Goal: Information Seeking & Learning: Learn about a topic

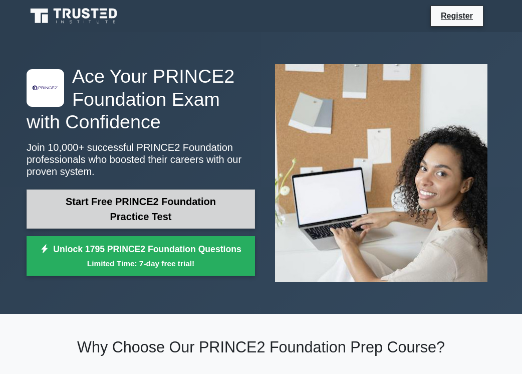
click at [141, 210] on link "Start Free PRINCE2 Foundation Practice Test" at bounding box center [141, 208] width 228 height 39
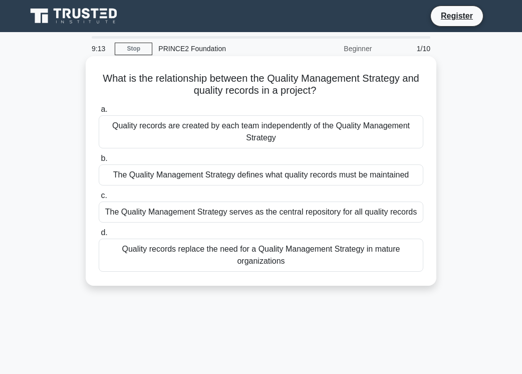
click at [205, 176] on div "The Quality Management Strategy defines what quality records must be maintained" at bounding box center [261, 174] width 325 height 21
click at [99, 162] on input "b. The Quality Management Strategy defines what quality records must be maintai…" at bounding box center [99, 158] width 0 height 7
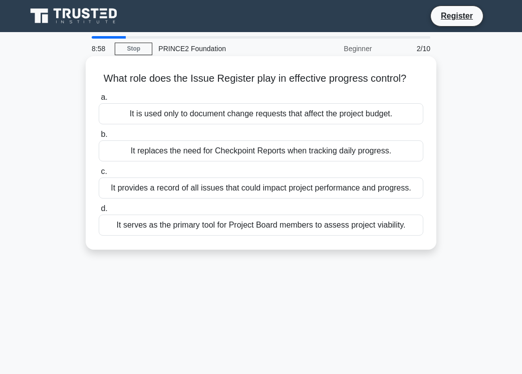
click at [204, 189] on div "It provides a record of all issues that could impact project performance and pr…" at bounding box center [261, 187] width 325 height 21
click at [99, 175] on input "c. It provides a record of all issues that could impact project performance and…" at bounding box center [99, 171] width 0 height 7
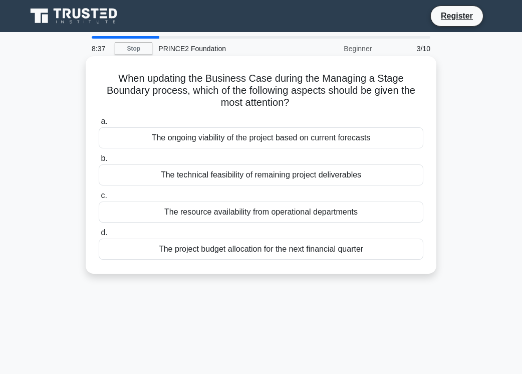
click at [206, 139] on div "The ongoing viability of the project based on current forecasts" at bounding box center [261, 137] width 325 height 21
click at [99, 125] on input "a. The ongoing viability of the project based on current forecasts" at bounding box center [99, 121] width 0 height 7
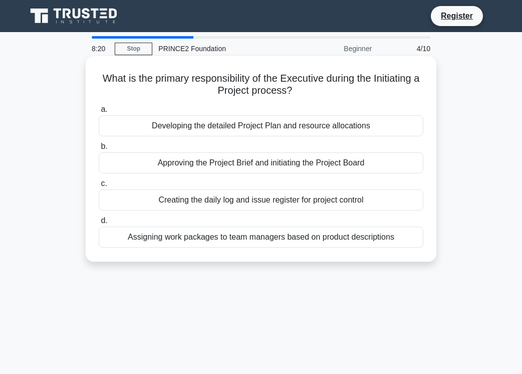
click at [210, 164] on div "Approving the Project Brief and initiating the Project Board" at bounding box center [261, 162] width 325 height 21
click at [99, 150] on input "b. Approving the Project Brief and initiating the Project Board" at bounding box center [99, 146] width 0 height 7
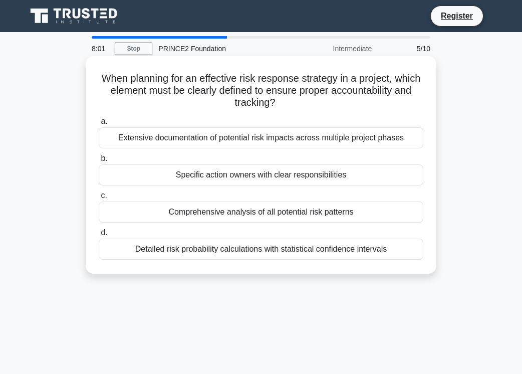
click at [221, 178] on div "Specific action owners with clear responsibilities" at bounding box center [261, 174] width 325 height 21
click at [99, 162] on input "b. Specific action owners with clear responsibilities" at bounding box center [99, 158] width 0 height 7
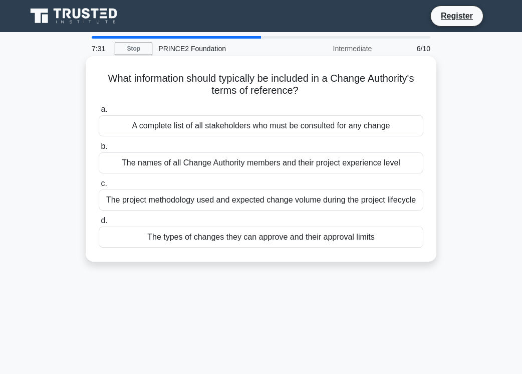
click at [235, 240] on div "The types of changes they can approve and their approval limits" at bounding box center [261, 236] width 325 height 21
click at [99, 224] on input "d. The types of changes they can approve and their approval limits" at bounding box center [99, 220] width 0 height 7
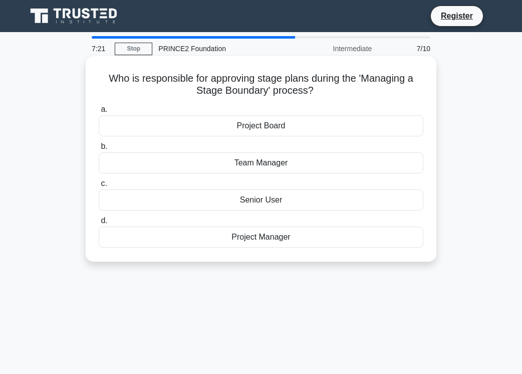
click at [253, 125] on div "Project Board" at bounding box center [261, 125] width 325 height 21
click at [99, 113] on input "a. Project Board" at bounding box center [99, 109] width 0 height 7
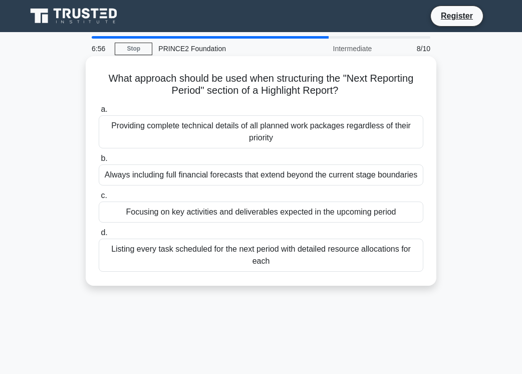
click at [249, 217] on div "Focusing on key activities and deliverables expected in the upcoming period" at bounding box center [261, 211] width 325 height 21
click at [99, 199] on input "c. Focusing on key activities and deliverables expected in the upcoming period" at bounding box center [99, 195] width 0 height 7
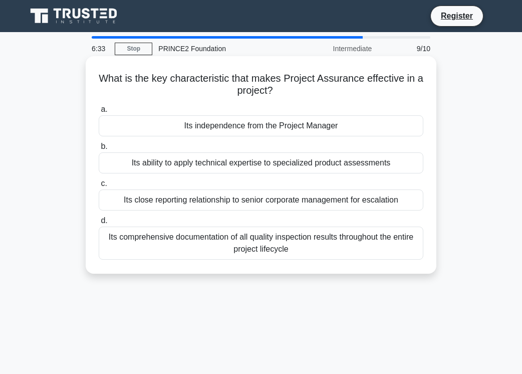
click at [232, 165] on div "Its ability to apply technical expertise to specialized product assessments" at bounding box center [261, 162] width 325 height 21
click at [99, 150] on input "b. Its ability to apply technical expertise to specialized product assessments" at bounding box center [99, 146] width 0 height 7
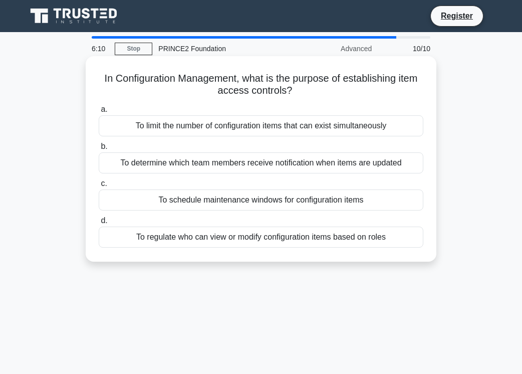
click at [252, 240] on div "To regulate who can view or modify configuration items based on roles" at bounding box center [261, 236] width 325 height 21
click at [99, 224] on input "d. To regulate who can view or modify configuration items based on roles" at bounding box center [99, 220] width 0 height 7
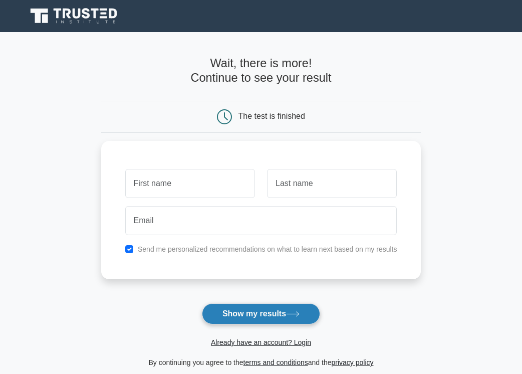
click at [261, 314] on button "Show my results" at bounding box center [261, 313] width 118 height 21
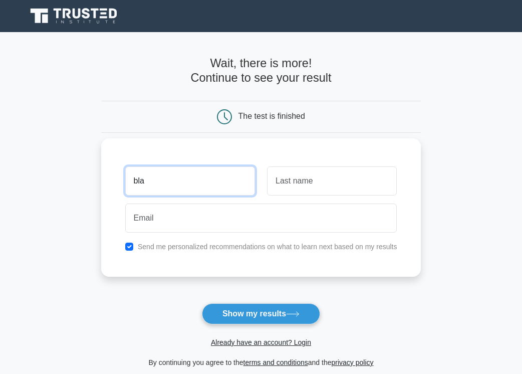
type input "bla"
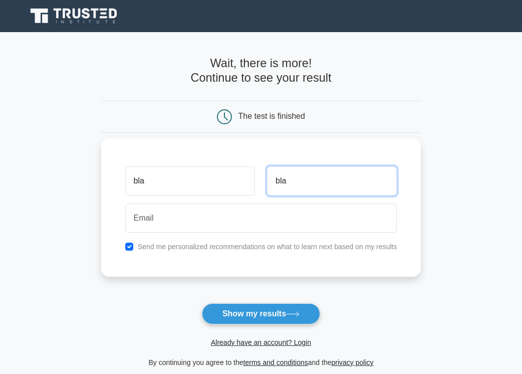
type input "bla"
click at [126, 241] on div "Send me personalized recommendations on what to learn next based on my results" at bounding box center [261, 246] width 284 height 12
click at [132, 245] on input "checkbox" at bounding box center [129, 246] width 8 height 8
checkbox input "false"
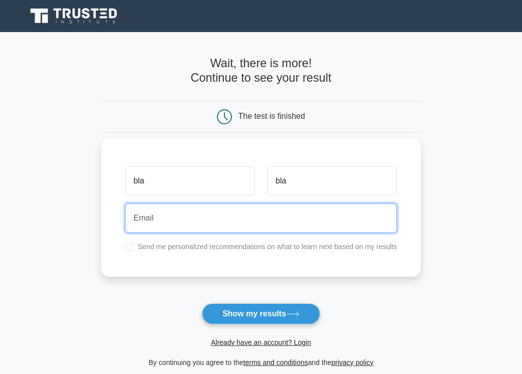
click at [146, 224] on input "email" at bounding box center [261, 217] width 272 height 29
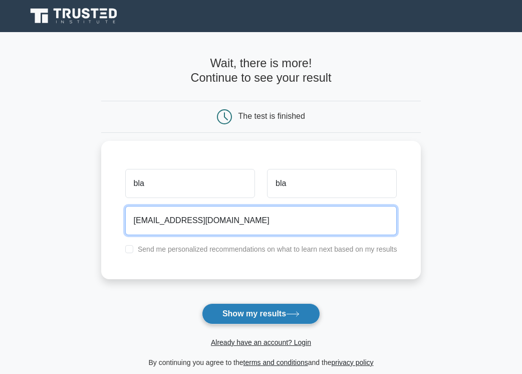
type input "ajskhdksj@jadnkjd.com"
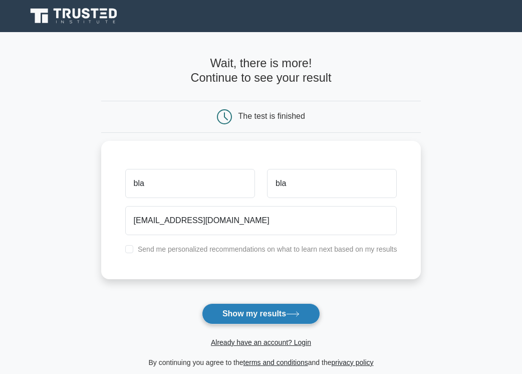
click at [254, 317] on button "Show my results" at bounding box center [261, 313] width 118 height 21
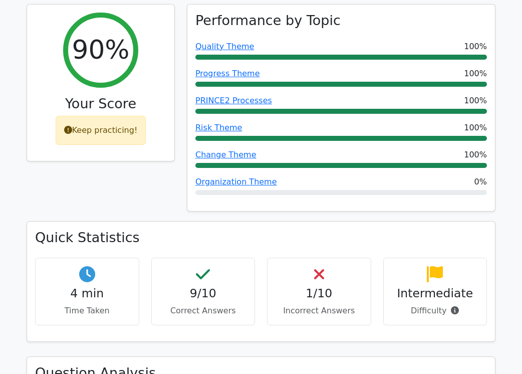
scroll to position [411, 0]
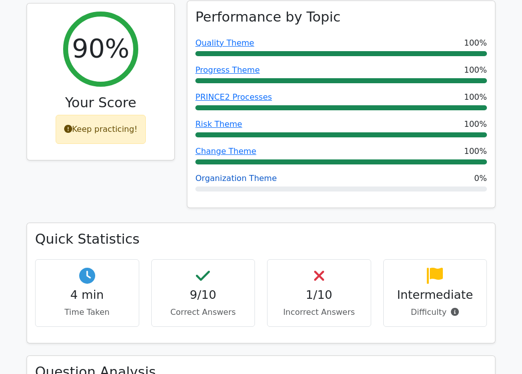
click at [216, 178] on link "Organization Theme" at bounding box center [236, 178] width 82 height 10
click at [207, 176] on link "Organization Theme" at bounding box center [236, 178] width 82 height 10
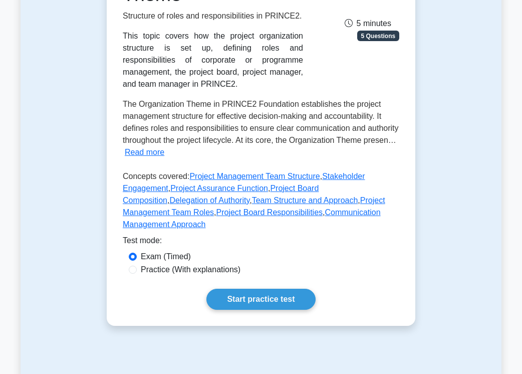
scroll to position [199, 0]
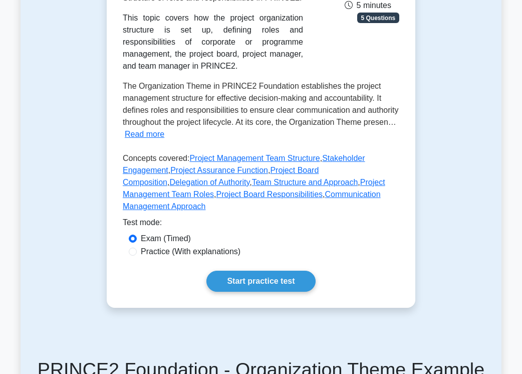
click at [157, 253] on label "Practice (With explanations)" at bounding box center [191, 252] width 100 height 12
click at [137, 253] on input "Practice (With explanations)" at bounding box center [133, 252] width 8 height 8
radio input "true"
click at [238, 283] on link "Start practice test" at bounding box center [260, 281] width 109 height 21
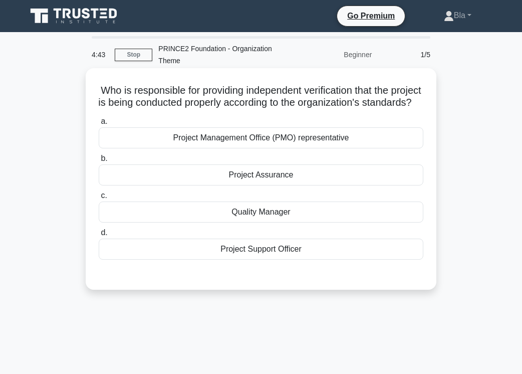
click at [256, 148] on div "Project Management Office (PMO) representative" at bounding box center [261, 137] width 325 height 21
click at [99, 125] on input "a. Project Management Office (PMO) representative" at bounding box center [99, 121] width 0 height 7
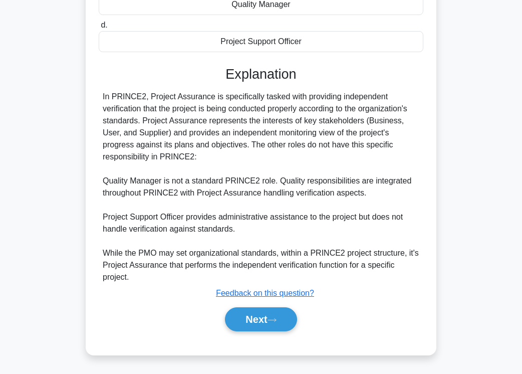
scroll to position [220, 0]
click at [253, 318] on button "Next" at bounding box center [261, 319] width 72 height 24
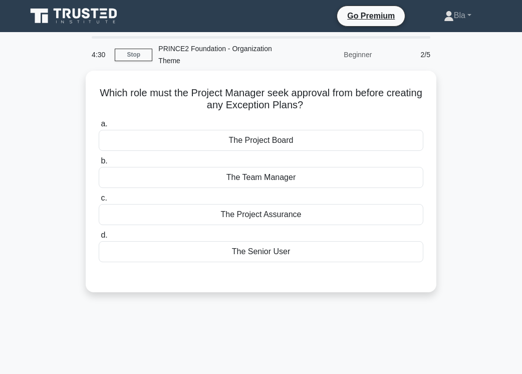
scroll to position [0, 0]
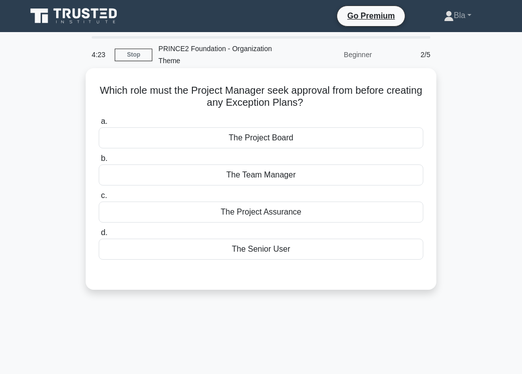
click at [264, 133] on div "The Project Board" at bounding box center [261, 137] width 325 height 21
click at [99, 125] on input "a. The Project Board" at bounding box center [99, 121] width 0 height 7
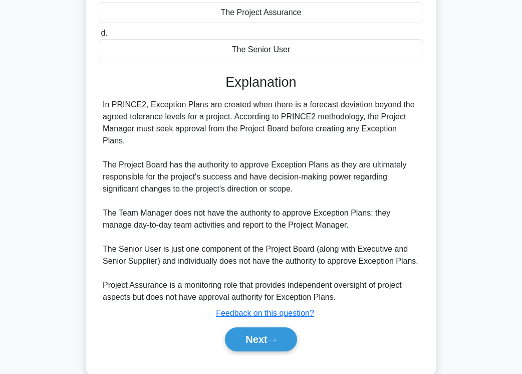
scroll to position [205, 0]
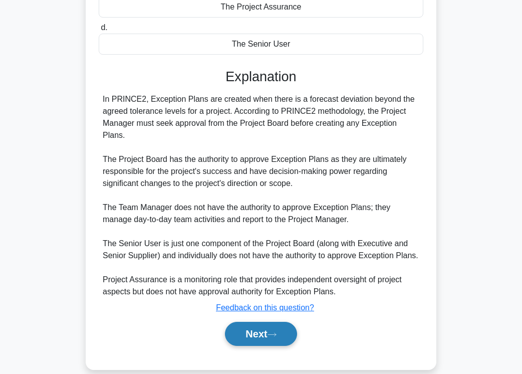
click at [260, 323] on button "Next" at bounding box center [261, 334] width 72 height 24
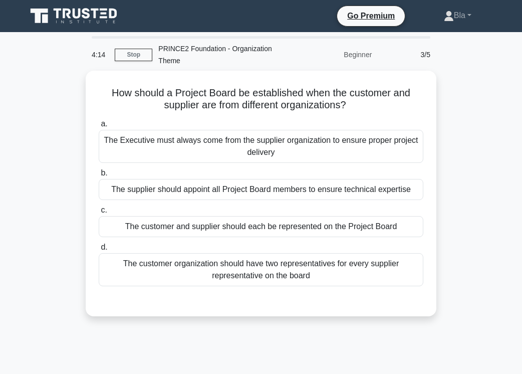
scroll to position [0, 0]
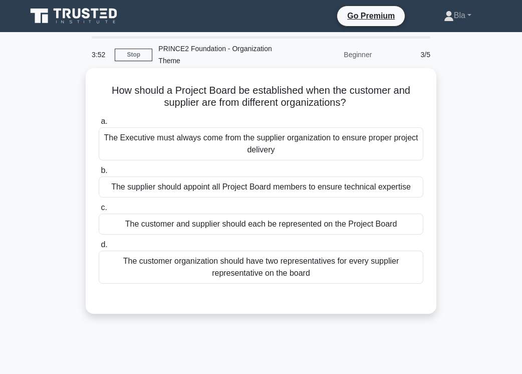
click at [237, 219] on div "The customer and supplier should each be represented on the Project Board" at bounding box center [261, 223] width 325 height 21
click at [99, 211] on input "c. The customer and supplier should each be represented on the Project Board" at bounding box center [99, 207] width 0 height 7
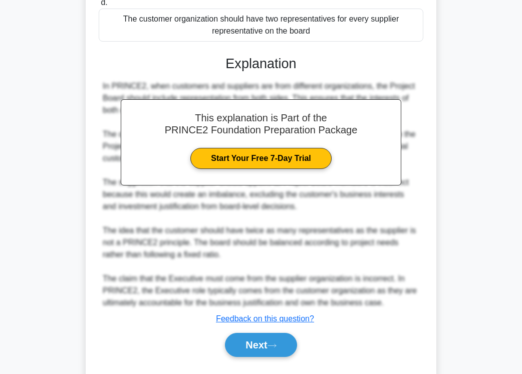
scroll to position [258, 0]
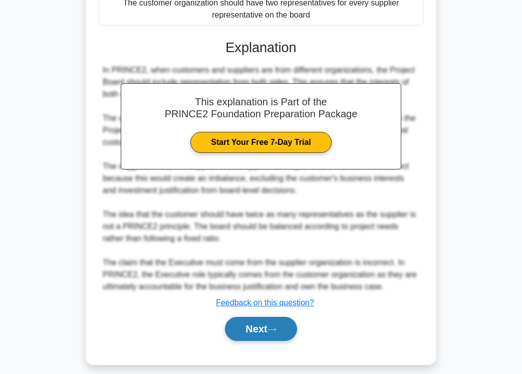
click at [257, 330] on button "Next" at bounding box center [261, 329] width 72 height 24
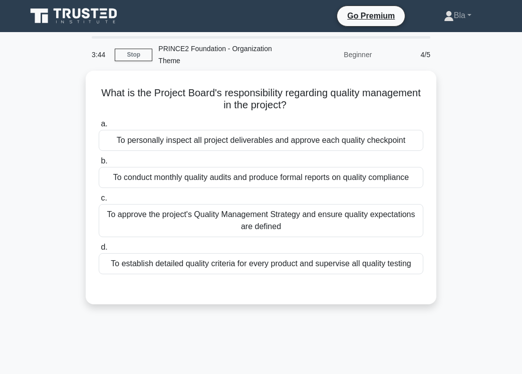
scroll to position [0, 0]
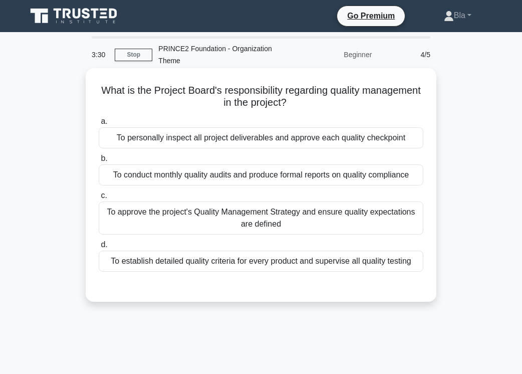
click at [255, 208] on div "To approve the project's Quality Management Strategy and ensure quality expecta…" at bounding box center [261, 217] width 325 height 33
click at [99, 199] on input "c. To approve the project's Quality Management Strategy and ensure quality expe…" at bounding box center [99, 195] width 0 height 7
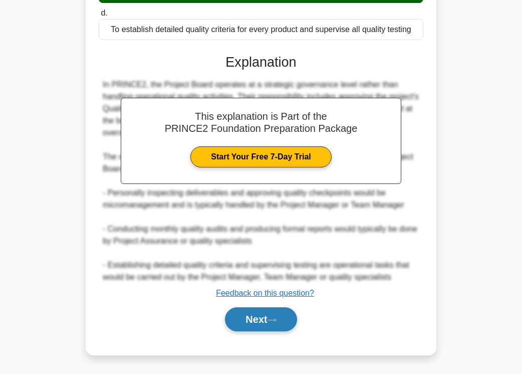
click at [269, 315] on button "Next" at bounding box center [261, 319] width 72 height 24
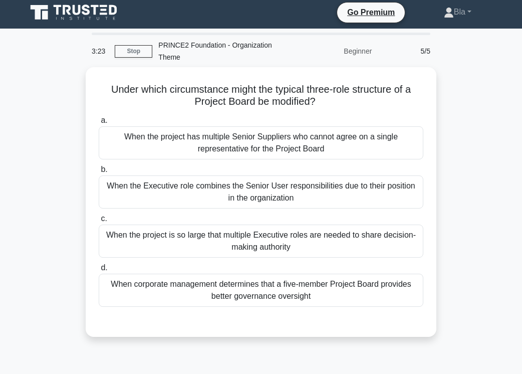
scroll to position [3, 0]
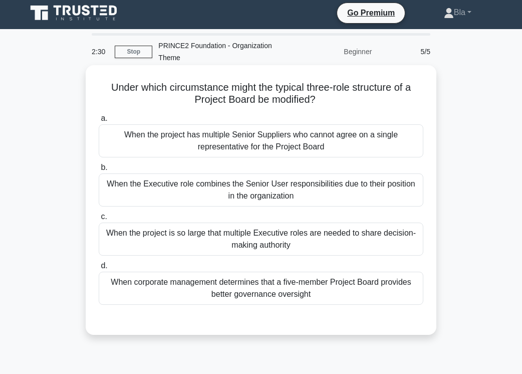
click at [244, 196] on div "When the Executive role combines the Senior User responsibilities due to their …" at bounding box center [261, 189] width 325 height 33
click at [99, 171] on input "b. When the Executive role combines the Senior User responsibilities due to the…" at bounding box center [99, 167] width 0 height 7
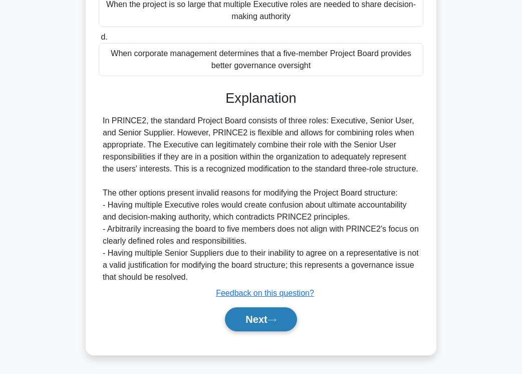
scroll to position [243, 0]
click at [252, 316] on button "Next" at bounding box center [261, 319] width 72 height 24
